Goal: Information Seeking & Learning: Learn about a topic

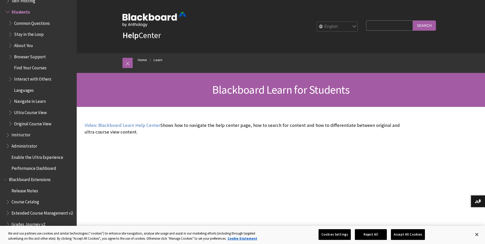
click at [372, 25] on input "Search Query" at bounding box center [389, 25] width 47 height 10
type input "work book"
click at [413, 20] on input "Search" at bounding box center [424, 25] width 23 height 10
click at [427, 26] on input "Search" at bounding box center [424, 25] width 23 height 10
